Goal: Transaction & Acquisition: Purchase product/service

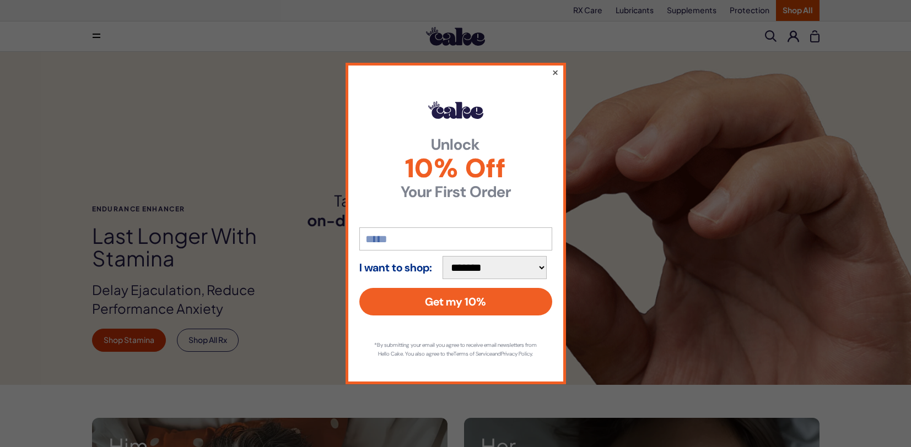
click at [555, 74] on button "×" at bounding box center [554, 72] width 7 height 13
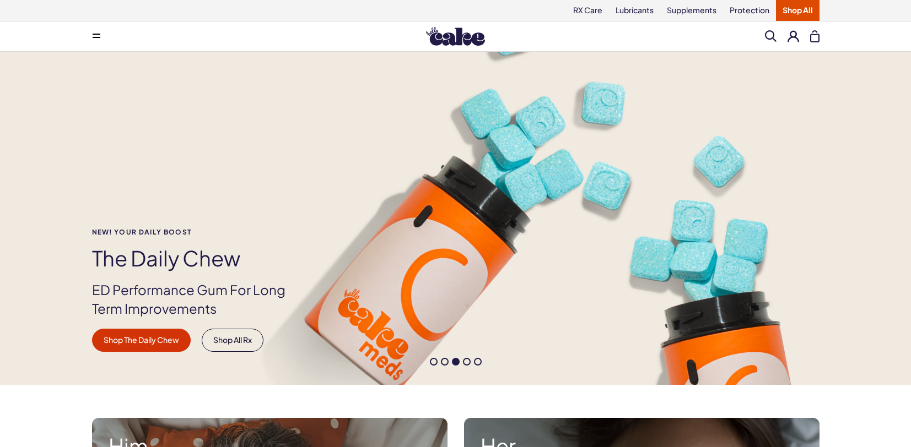
click at [791, 40] on button at bounding box center [793, 36] width 12 height 12
click at [642, 14] on link "Lubricants" at bounding box center [634, 10] width 51 height 21
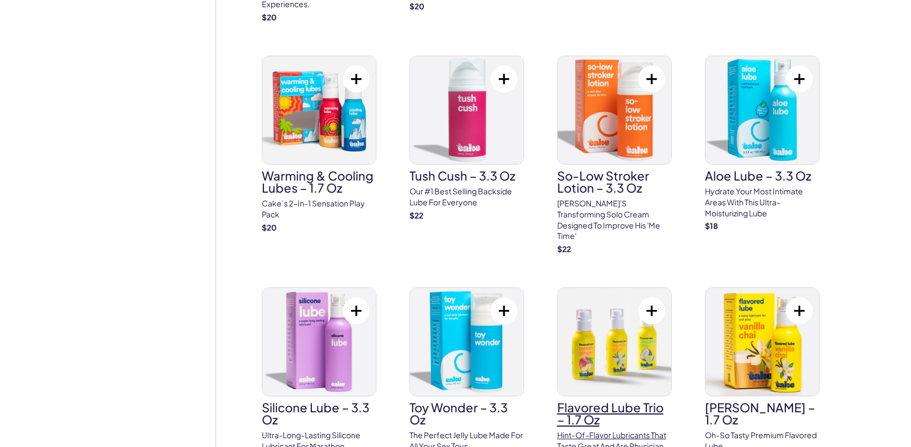
scroll to position [816, 0]
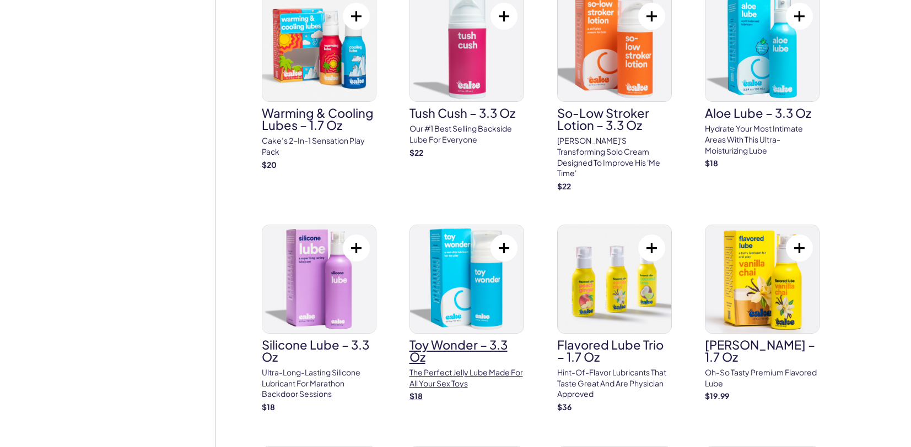
click at [462, 367] on p "The perfect jelly lube made for all your sex toys" at bounding box center [466, 377] width 115 height 21
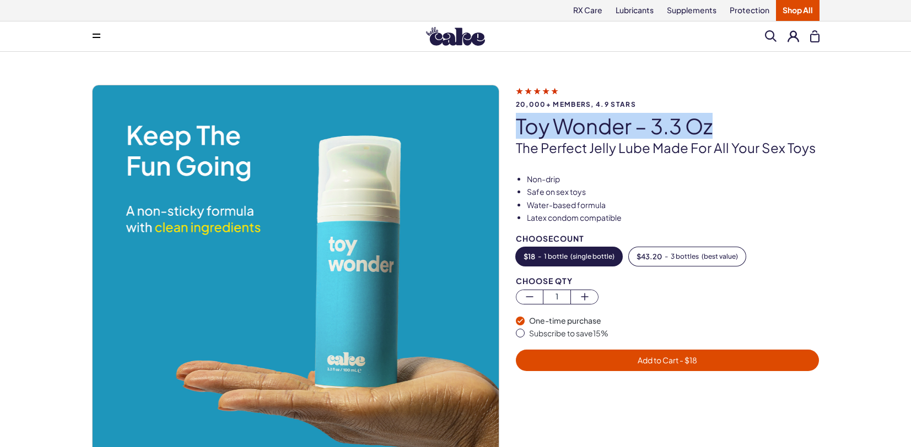
drag, startPoint x: 518, startPoint y: 122, endPoint x: 735, endPoint y: 128, distance: 217.1
click at [735, 128] on h1 "Toy Wonder – 3.3 oz" at bounding box center [668, 126] width 304 height 23
copy h1 "Toy Wonder – 3.3 oz"
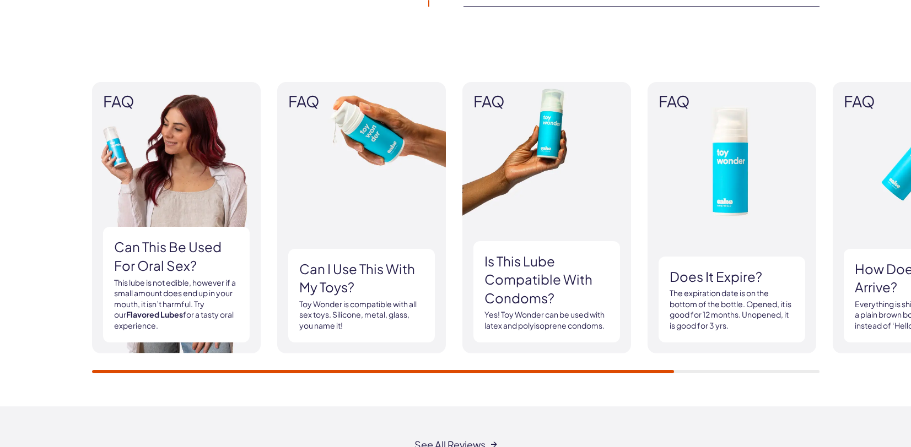
scroll to position [1005, 0]
